Goal: Task Accomplishment & Management: Manage account settings

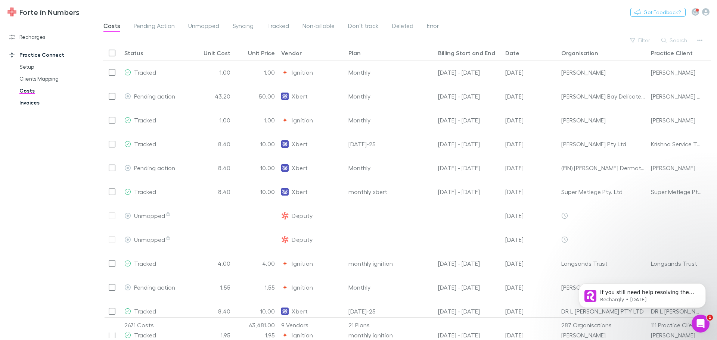
click at [27, 99] on link "Invoices" at bounding box center [56, 103] width 89 height 12
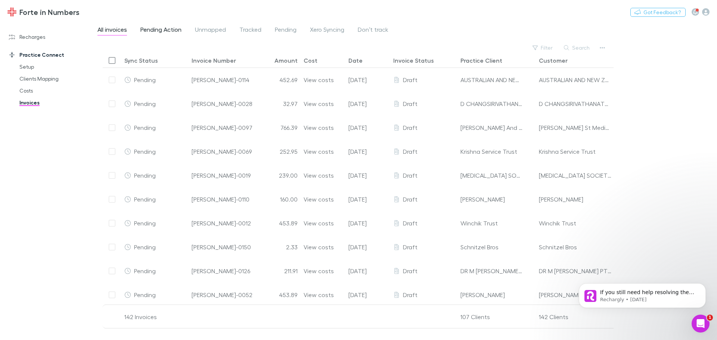
click at [168, 33] on span "Pending Action" at bounding box center [160, 31] width 41 height 10
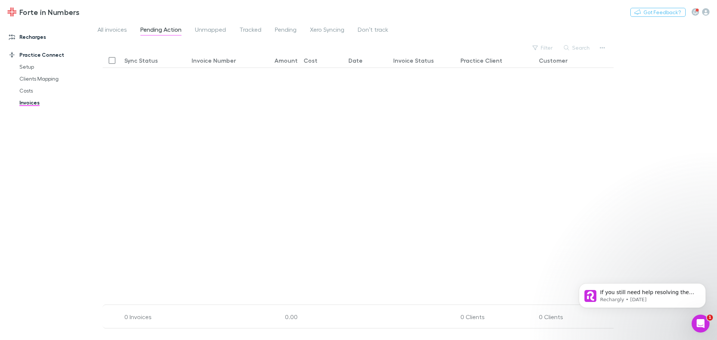
click at [34, 35] on link "Recharges" at bounding box center [50, 37] width 99 height 12
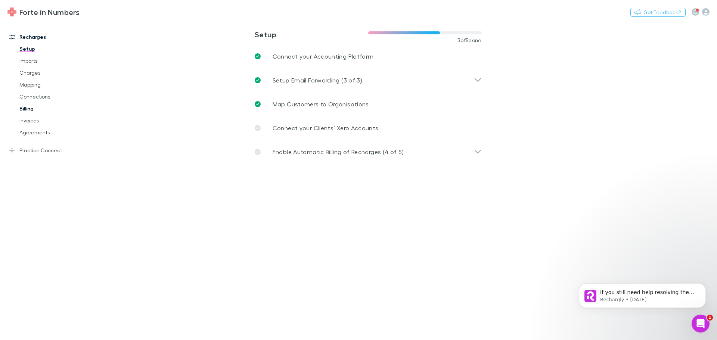
click at [28, 105] on link "Billing" at bounding box center [56, 109] width 89 height 12
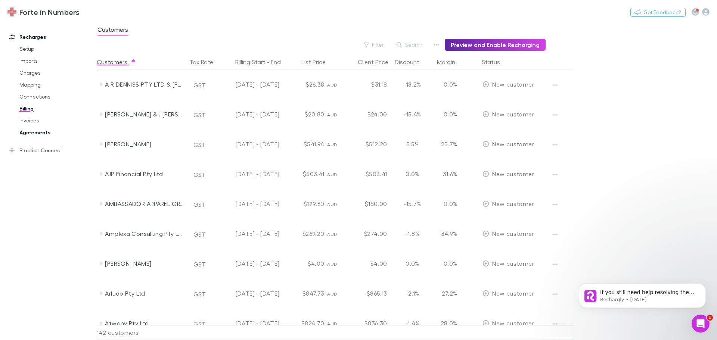
click at [43, 133] on link "Agreements" at bounding box center [56, 133] width 89 height 12
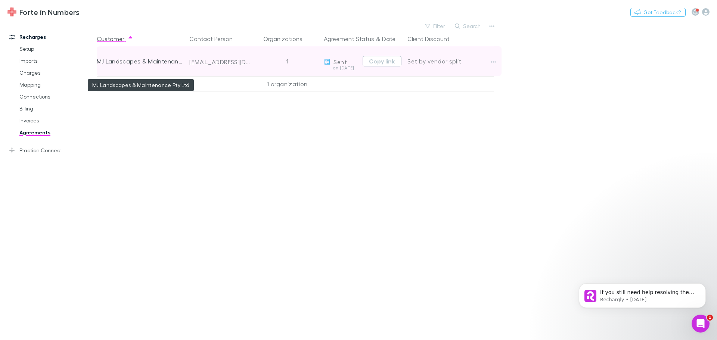
click at [176, 64] on div "MJ Landscapes & Maintenance Pty Ltd" at bounding box center [140, 61] width 87 height 30
click at [497, 61] on button "button" at bounding box center [493, 62] width 10 height 10
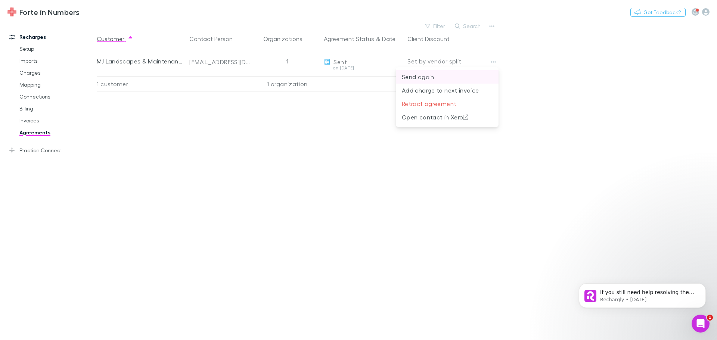
click at [425, 75] on p "Send again" at bounding box center [447, 76] width 91 height 9
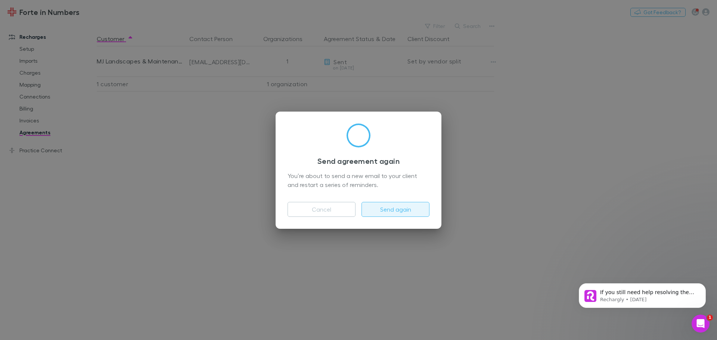
click at [396, 209] on button "Send again" at bounding box center [395, 209] width 68 height 15
